Goal: Task Accomplishment & Management: Use online tool/utility

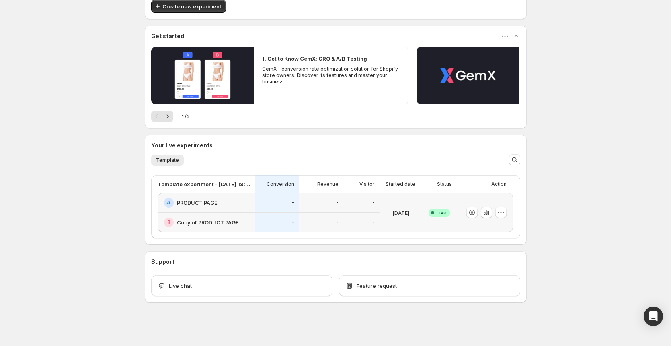
scroll to position [48, 0]
click at [278, 209] on div "-" at bounding box center [277, 203] width 44 height 20
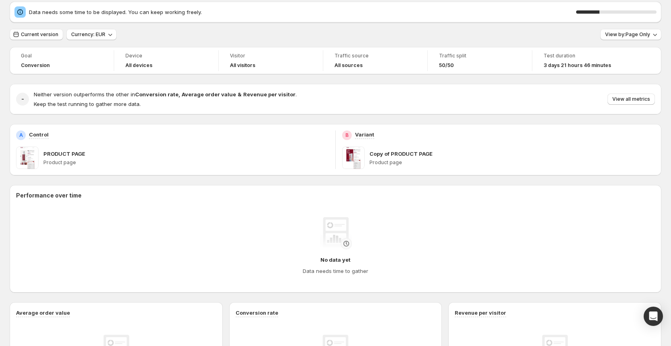
scroll to position [30, 0]
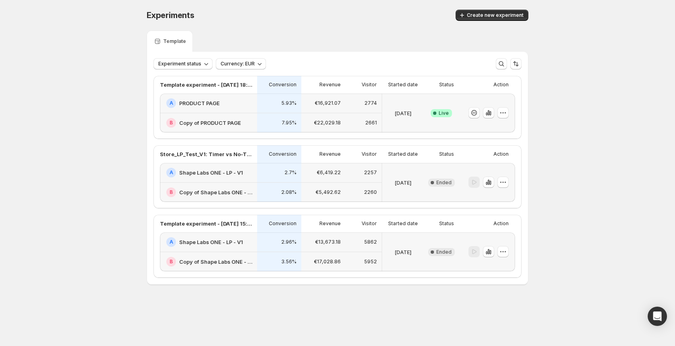
click at [109, 132] on div "Experiments. This page is ready Experiments Create new experiment Template Expe…" at bounding box center [337, 164] width 675 height 328
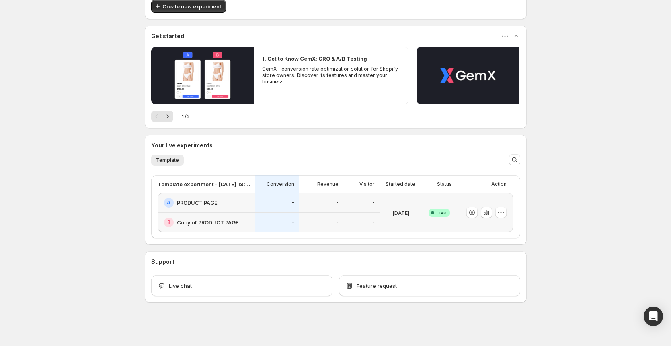
scroll to position [48, 0]
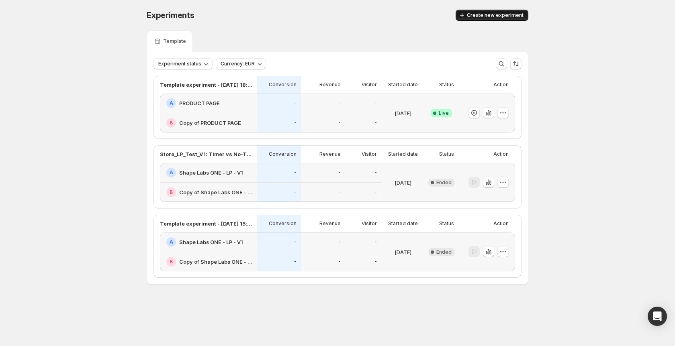
click at [481, 15] on span "Create new experiment" at bounding box center [495, 15] width 57 height 6
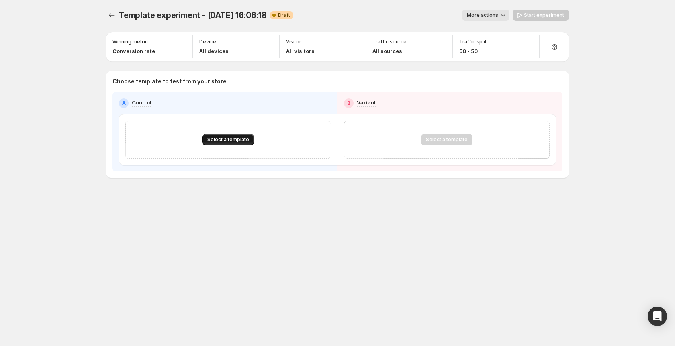
click at [237, 141] on span "Select a template" at bounding box center [228, 140] width 42 height 6
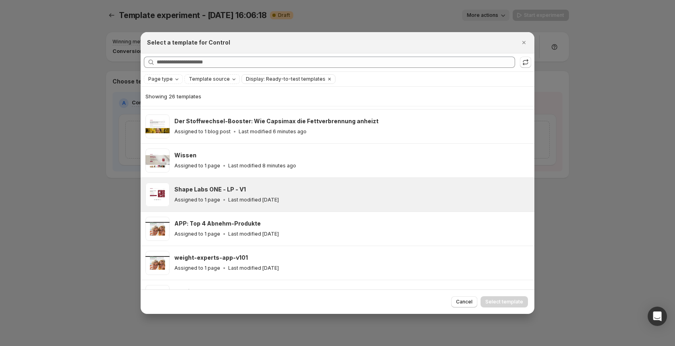
click at [255, 195] on div "Shape Labs ONE - LP - V1 Assigned to 1 page Last modified 2 days ago" at bounding box center [350, 195] width 353 height 18
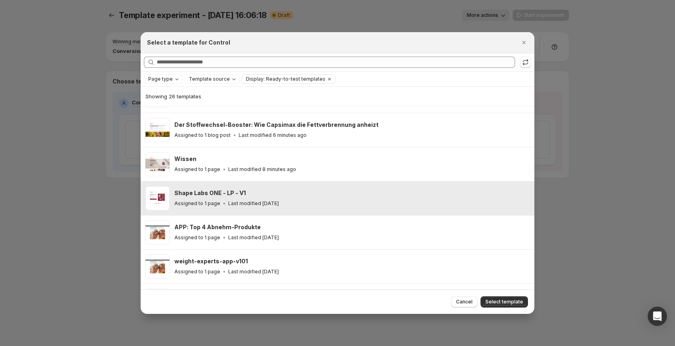
scroll to position [233, 0]
click at [504, 303] on span "Select template" at bounding box center [504, 302] width 38 height 6
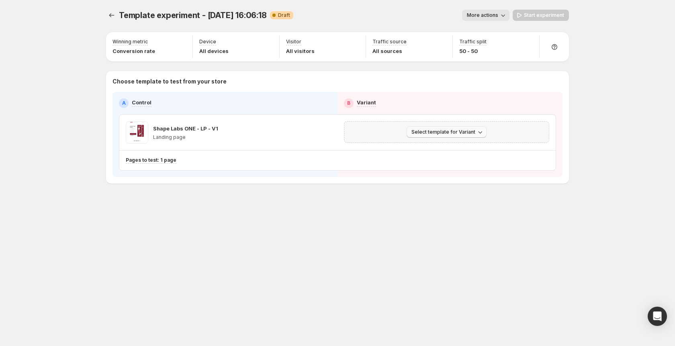
click at [457, 135] on span "Select template for Variant" at bounding box center [444, 132] width 64 height 6
click at [427, 162] on span "Create Variant based on Control" at bounding box center [448, 163] width 82 height 6
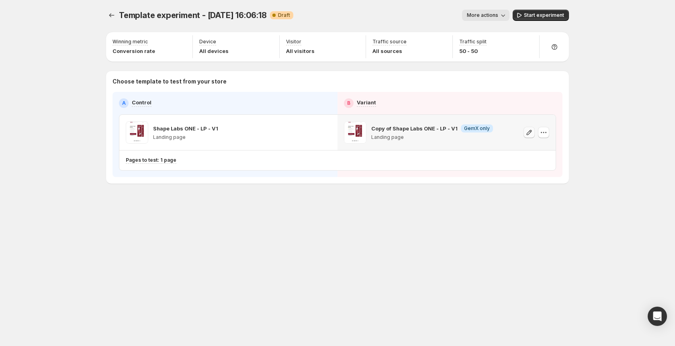
click at [529, 133] on icon "button" at bounding box center [529, 133] width 8 height 8
click at [538, 15] on span "Start experiment" at bounding box center [544, 15] width 40 height 6
click at [355, 224] on div "Template experiment - Aug 25, 16:06:18. This page is ready Template experiment …" at bounding box center [337, 113] width 482 height 227
click at [542, 130] on icon "button" at bounding box center [544, 133] width 8 height 8
click at [377, 212] on div "Template experiment - Aug 25, 16:06:18. This page is ready Template experiment …" at bounding box center [337, 113] width 482 height 227
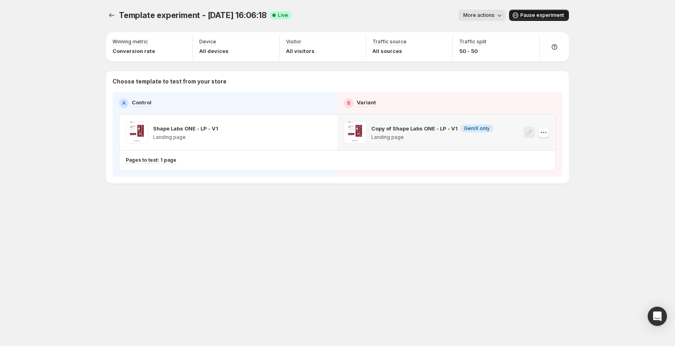
click at [355, 132] on span at bounding box center [355, 132] width 23 height 23
click at [46, 45] on div "Template experiment - Aug 25, 16:06:18. This page is ready Template experiment …" at bounding box center [337, 173] width 675 height 346
click at [494, 19] on button "More actions" at bounding box center [482, 15] width 47 height 11
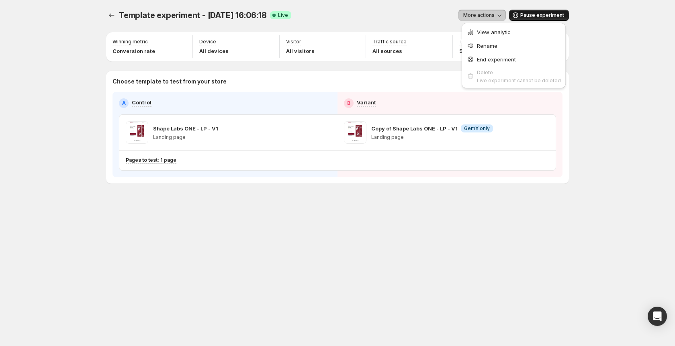
click at [351, 16] on div "More actions" at bounding box center [402, 15] width 208 height 11
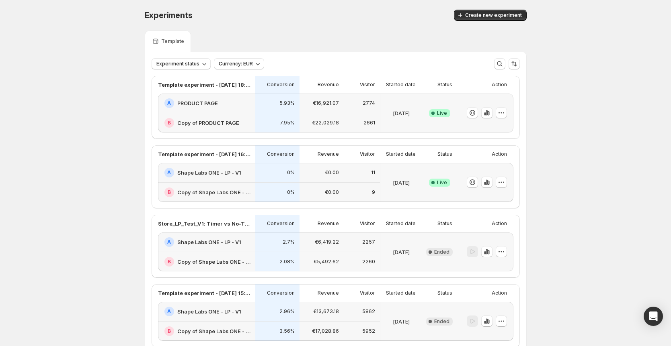
click at [249, 111] on div "A PRODUCT PAGE" at bounding box center [206, 104] width 97 height 20
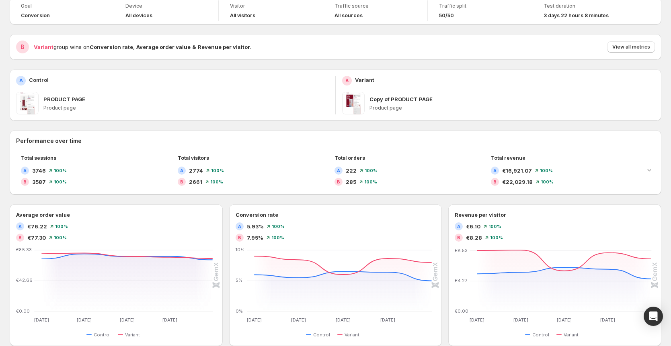
scroll to position [43, 0]
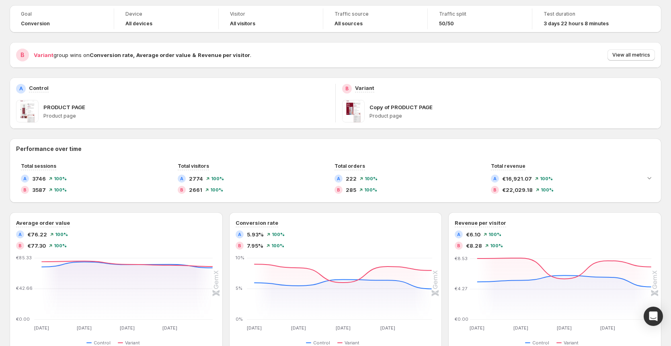
click at [225, 205] on div "Performance over time Total sessions A 3746 100 % B 3587 100 % Total visitors A…" at bounding box center [335, 330] width 651 height 383
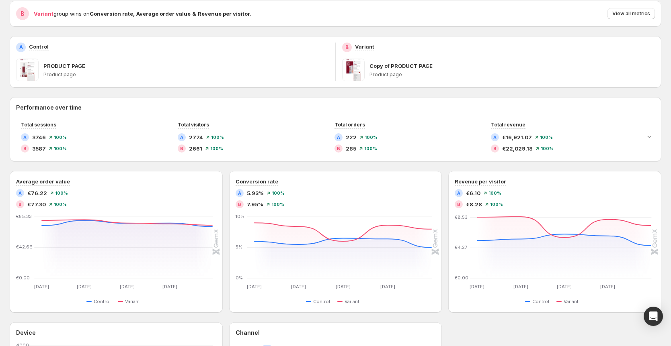
scroll to position [88, 0]
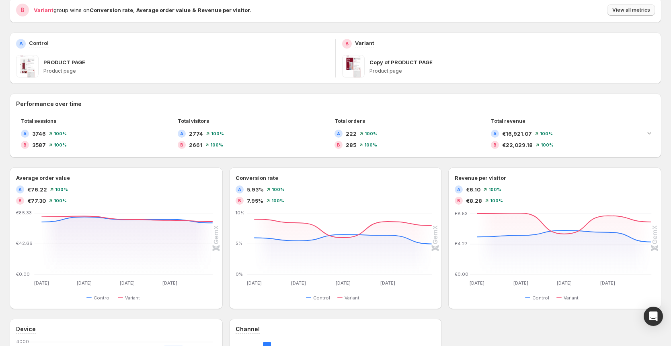
click at [628, 13] on span "View all metrics" at bounding box center [631, 10] width 38 height 6
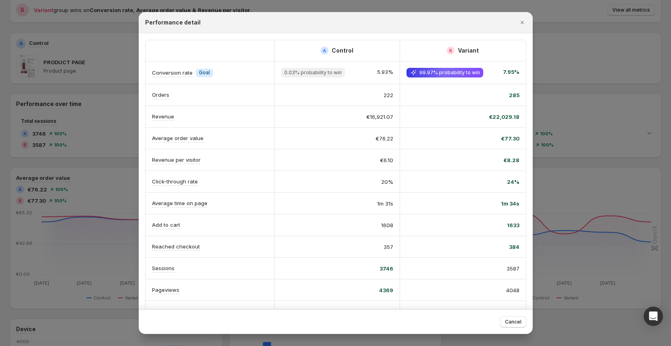
scroll to position [0, 0]
click at [523, 21] on icon "Close" at bounding box center [522, 22] width 8 height 8
